Goal: Browse casually: Explore the website without a specific task or goal

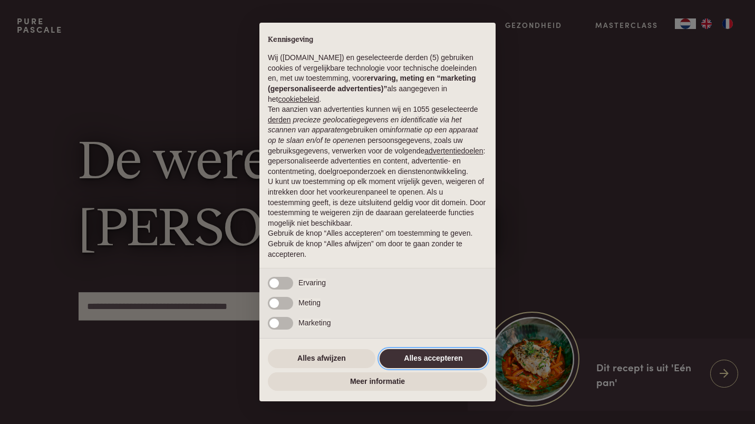
click at [435, 356] on button "Alles accepteren" at bounding box center [434, 358] width 108 height 19
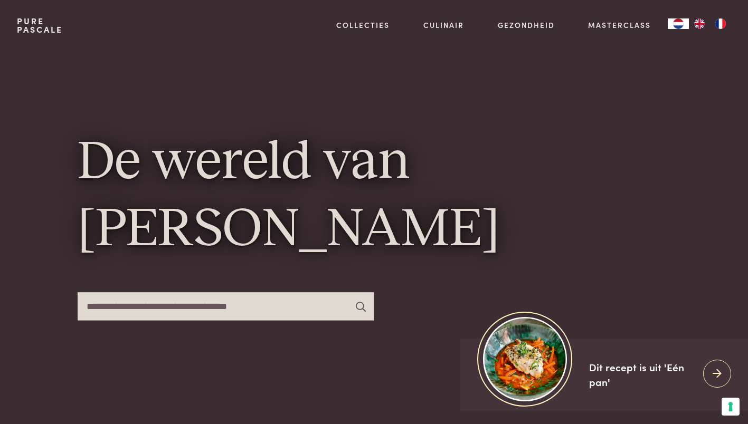
click at [719, 24] on img "FR" at bounding box center [720, 23] width 13 height 11
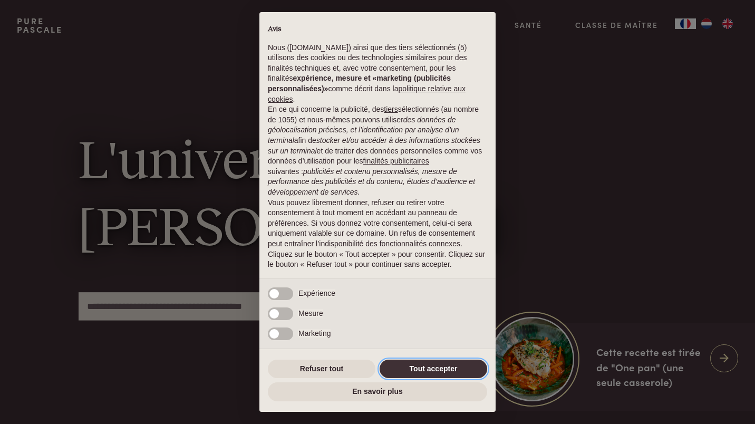
click at [441, 367] on button "Tout accepter" at bounding box center [434, 369] width 108 height 19
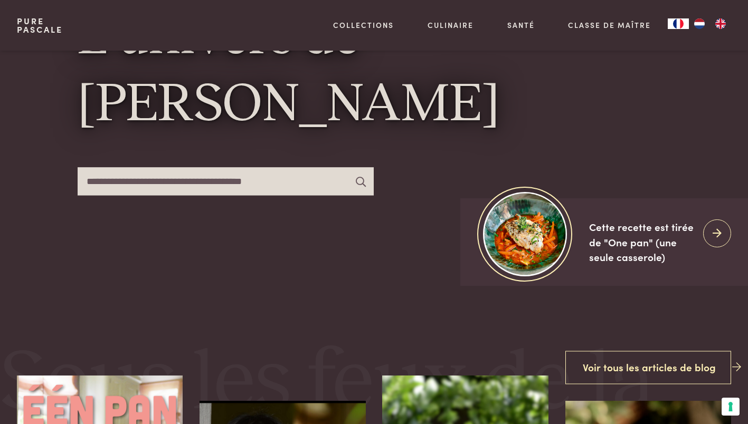
scroll to position [150, 0]
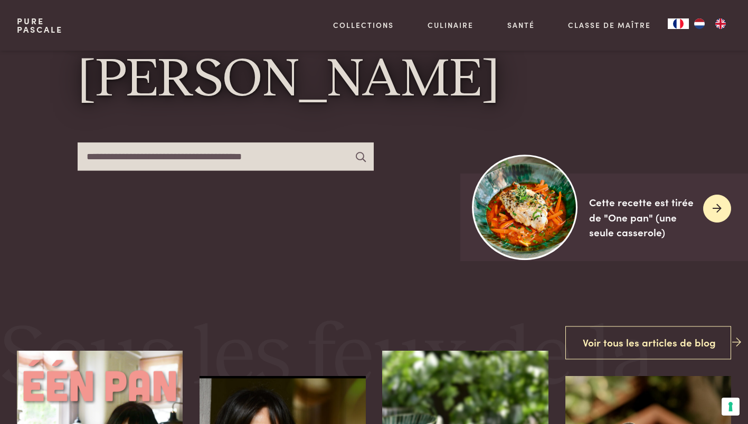
click at [708, 209] on div at bounding box center [717, 209] width 28 height 28
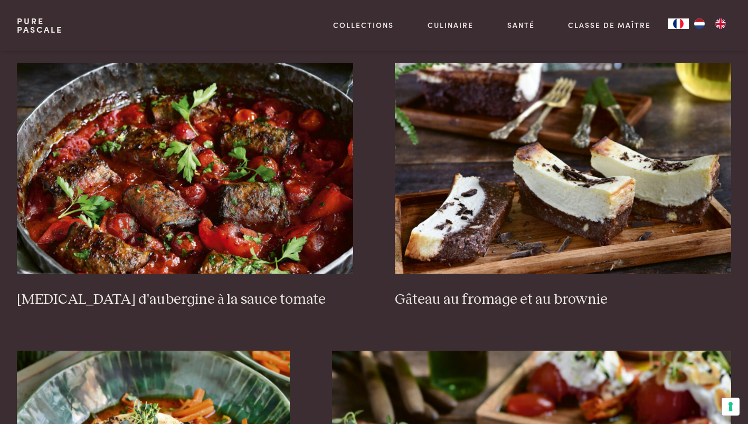
scroll to position [529, 0]
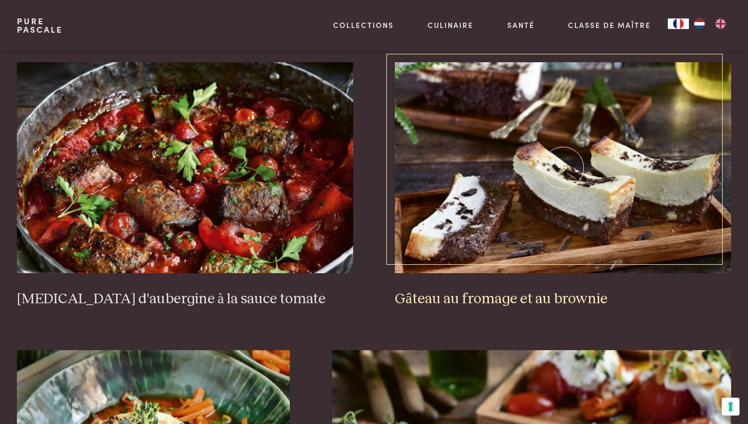
click at [497, 302] on h3 "Gâteau au fromage et au brownie" at bounding box center [563, 299] width 336 height 18
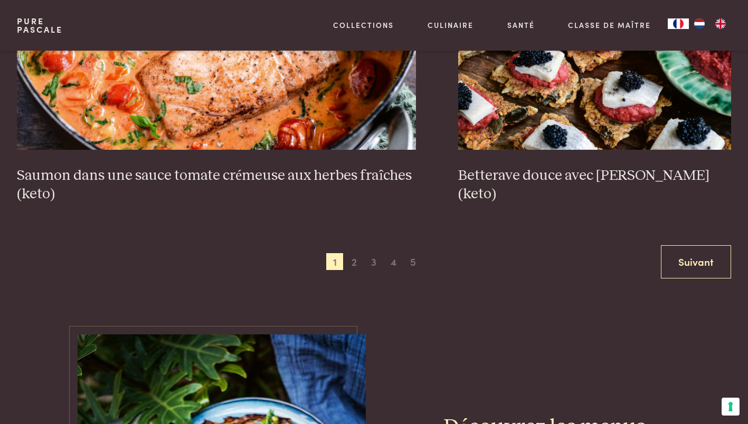
scroll to position [2111, 0]
click at [355, 260] on span "2" at bounding box center [354, 261] width 17 height 17
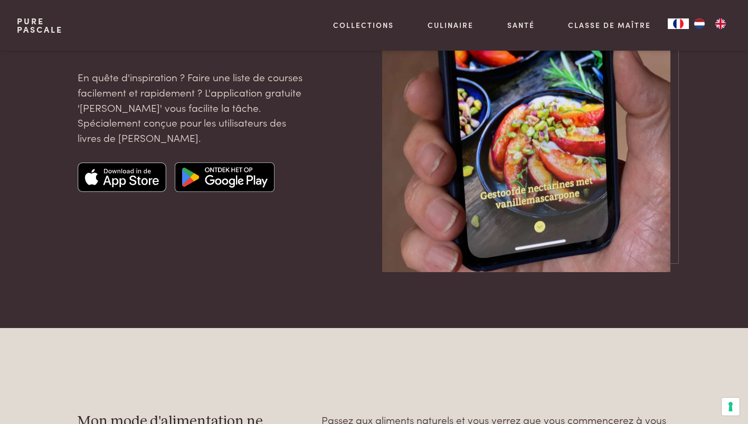
scroll to position [3044, 0]
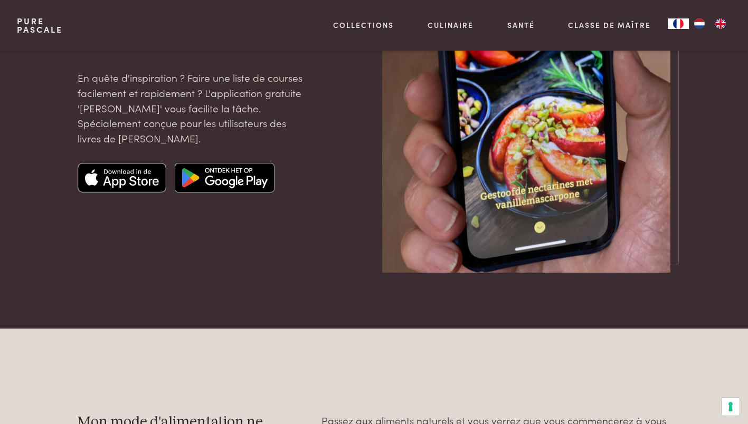
click at [233, 180] on img at bounding box center [225, 178] width 100 height 30
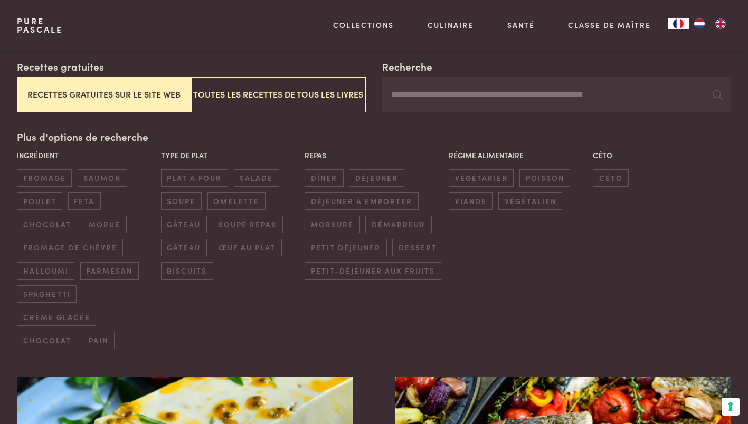
scroll to position [0, 0]
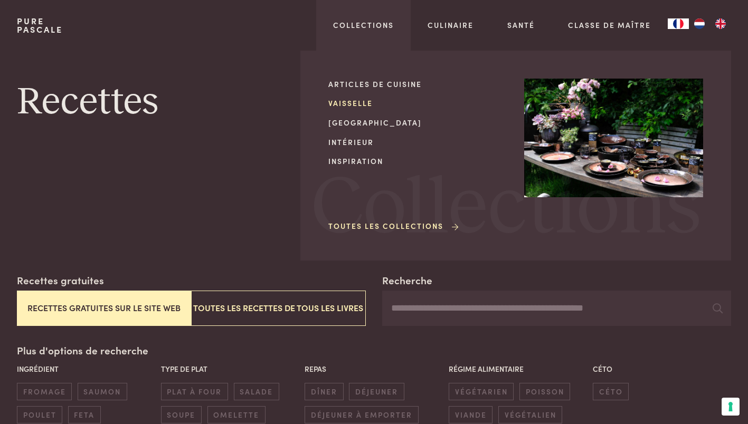
click at [356, 103] on link "Vaisselle" at bounding box center [417, 103] width 179 height 11
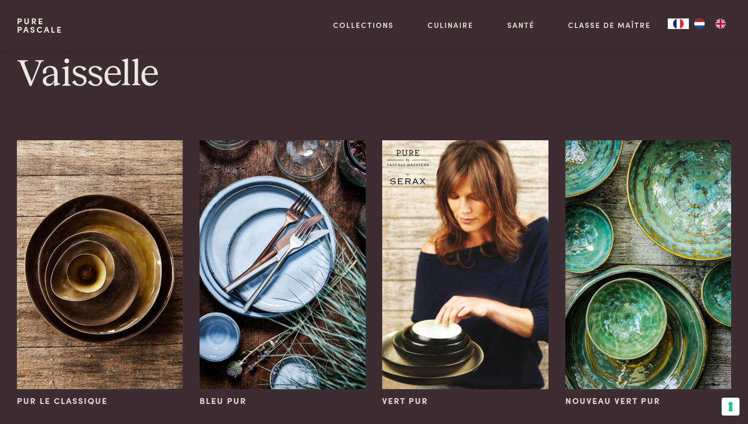
scroll to position [184, 0]
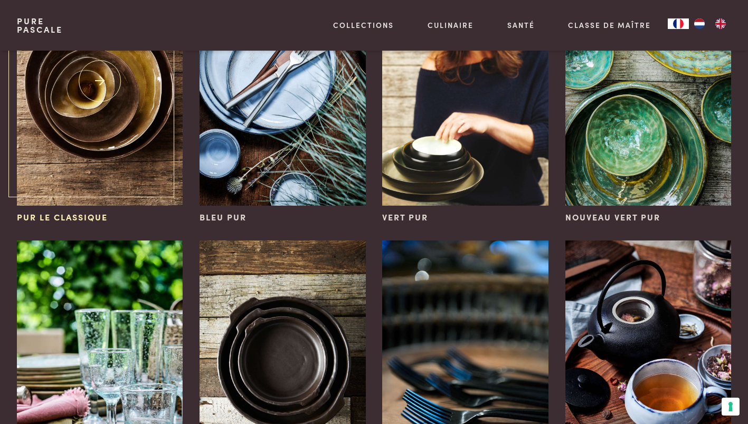
click at [75, 143] on img at bounding box center [100, 81] width 166 height 249
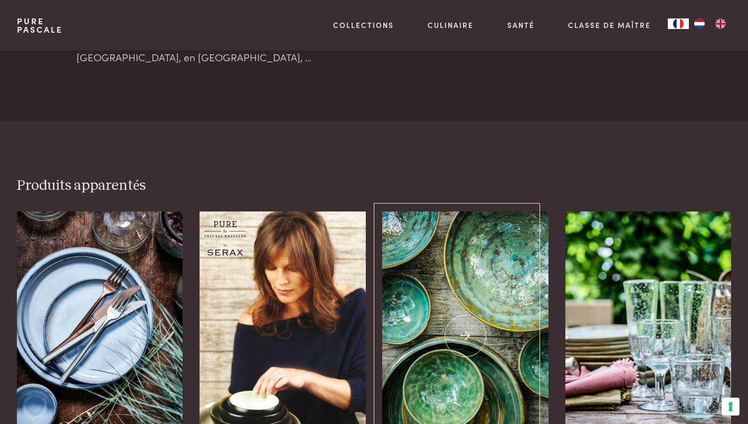
scroll to position [1554, 0]
click at [481, 318] on img at bounding box center [465, 335] width 166 height 249
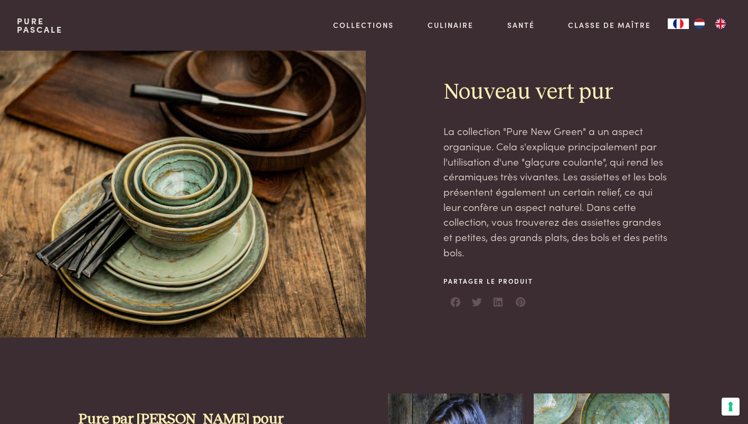
click at [211, 251] on div at bounding box center [191, 194] width 349 height 287
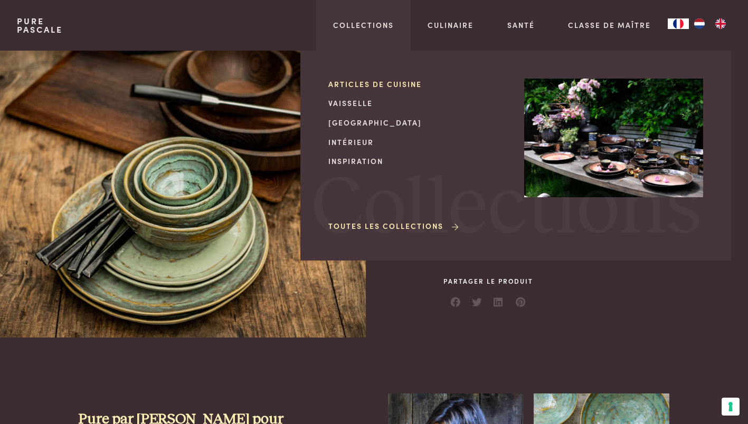
click at [361, 82] on link "Articles de cuisine" at bounding box center [417, 84] width 179 height 11
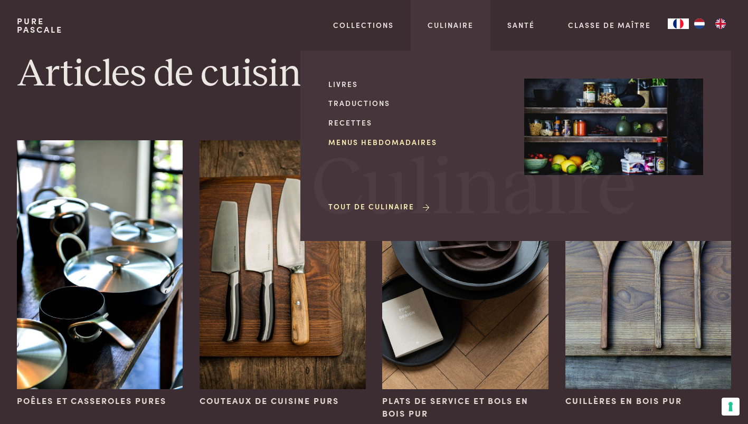
click at [407, 138] on link "Menus hebdomadaires" at bounding box center [417, 142] width 179 height 11
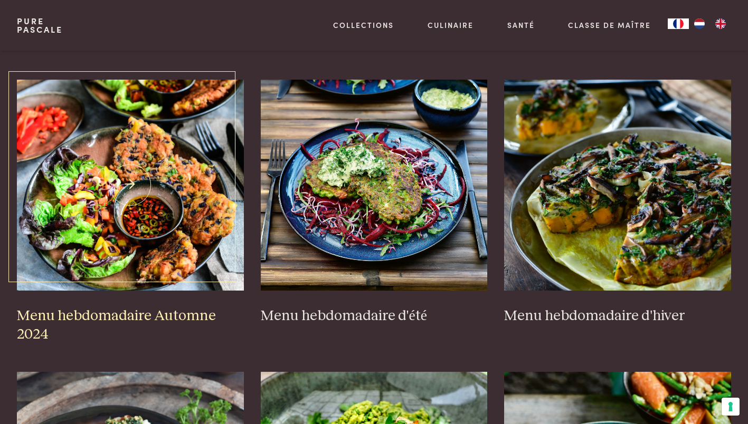
scroll to position [229, 0]
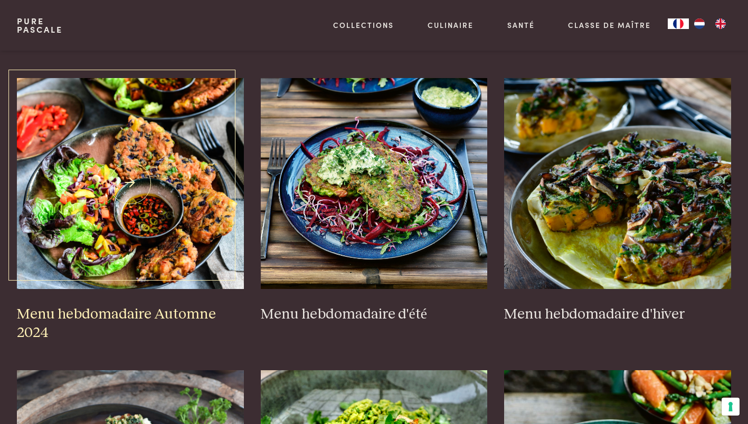
click at [108, 214] on img at bounding box center [130, 183] width 227 height 211
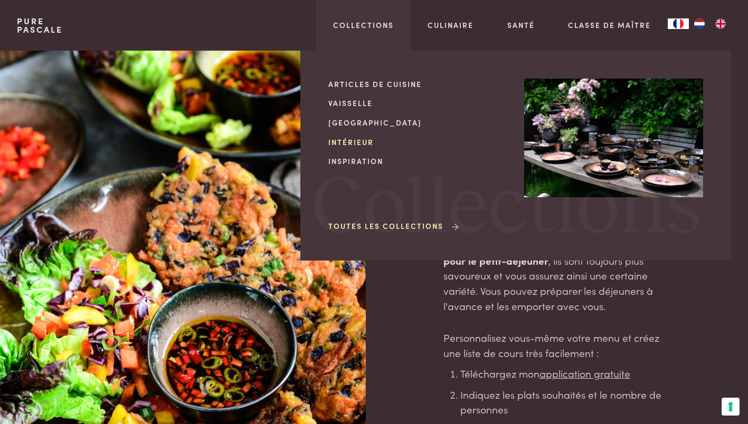
click at [352, 141] on link "Intérieur" at bounding box center [417, 142] width 179 height 11
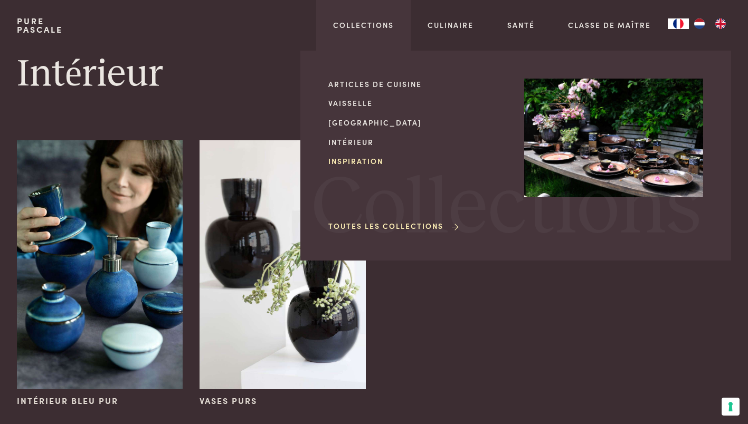
click at [354, 160] on link "Inspiration" at bounding box center [417, 161] width 179 height 11
